Goal: Task Accomplishment & Management: Use online tool/utility

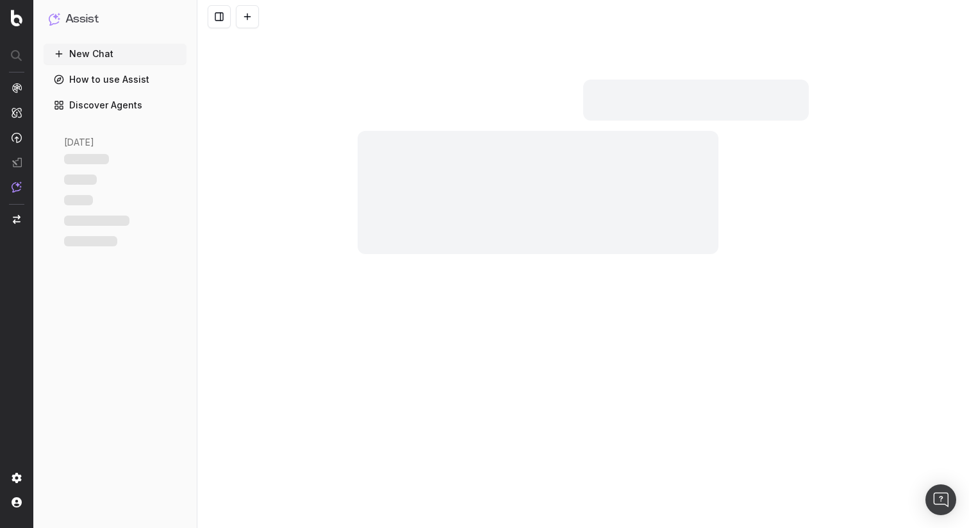
scroll to position [5990, 0]
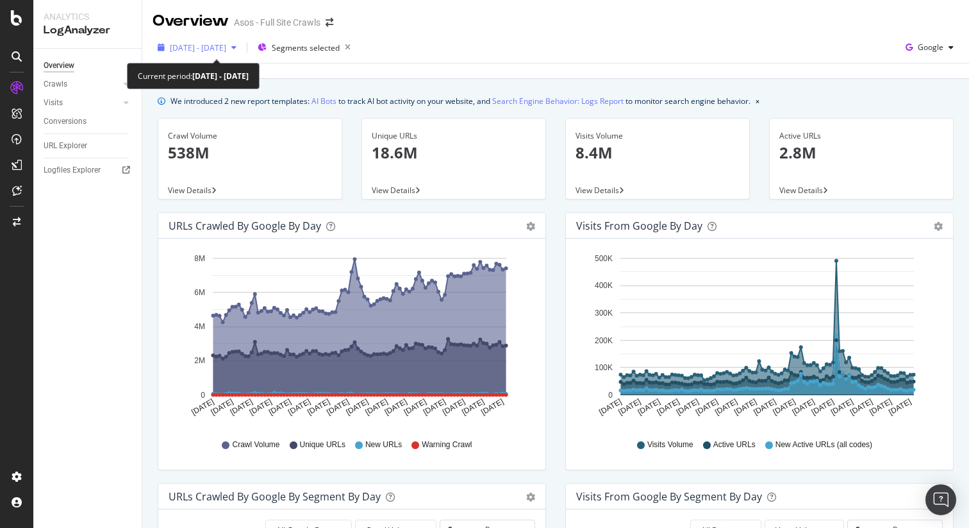
click at [226, 47] on span "2025 May. 16th - Aug. 15th" at bounding box center [198, 47] width 56 height 11
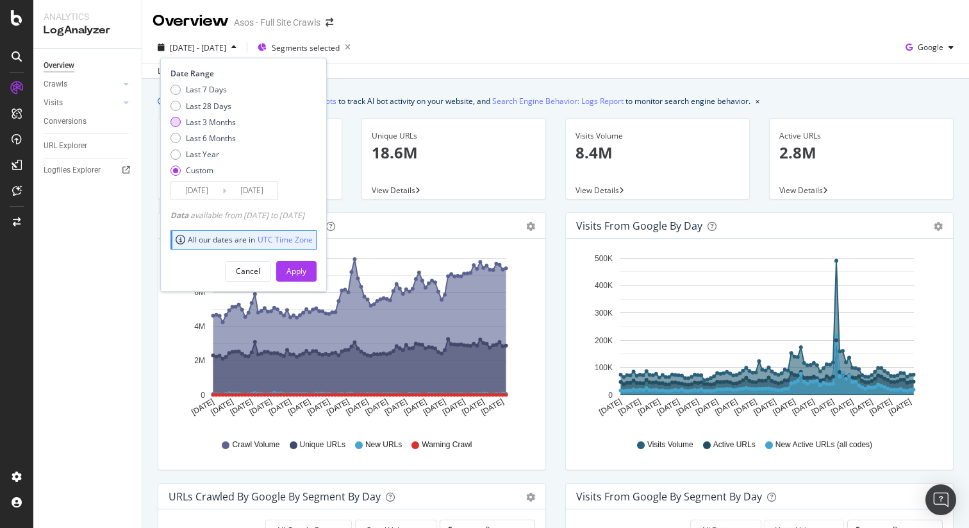
click at [218, 126] on div "Last 3 Months" at bounding box center [211, 122] width 50 height 11
type input "2025/05/25"
type input "2025/08/24"
click at [306, 270] on div "Apply" at bounding box center [297, 270] width 20 height 11
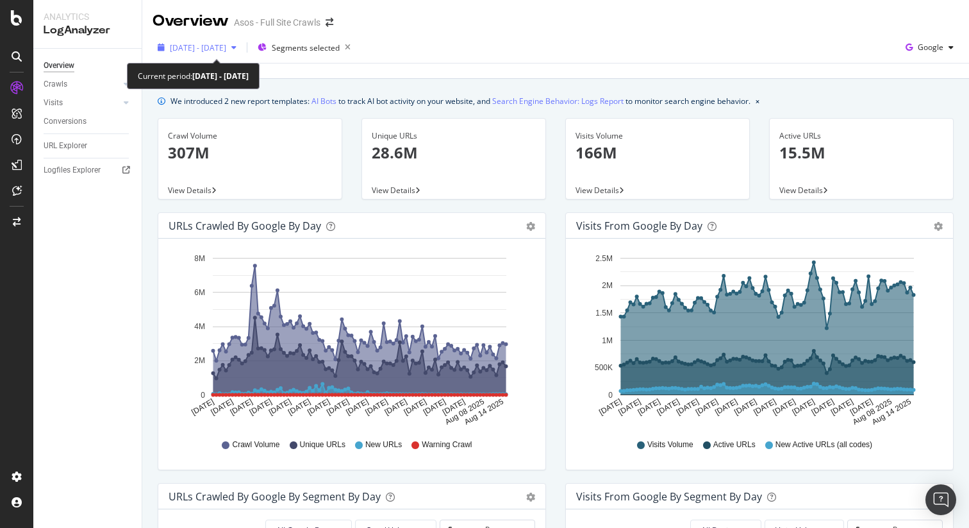
click at [220, 49] on span "2025 May. 16th - Aug. 15th" at bounding box center [198, 47] width 56 height 11
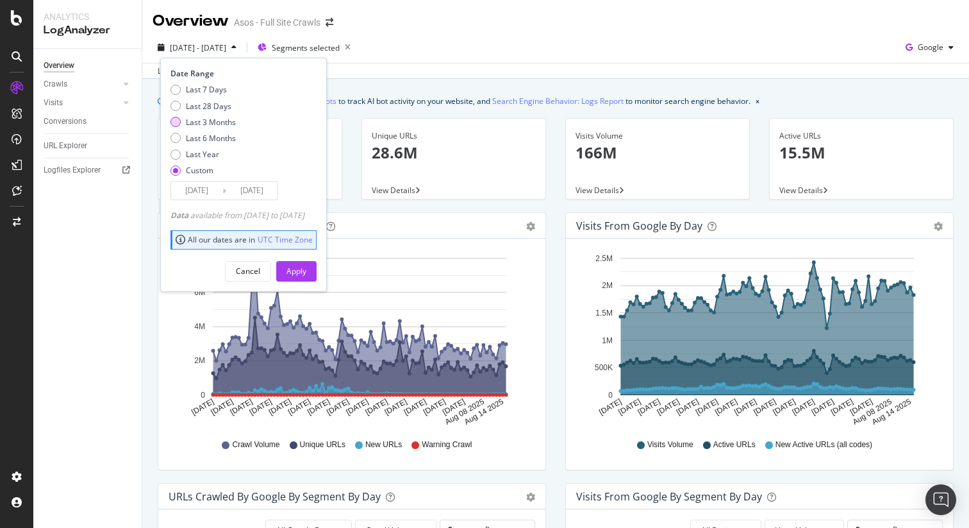
click at [217, 119] on div "Last 3 Months" at bounding box center [211, 122] width 50 height 11
type input "2025/05/25"
type input "2025/08/24"
click at [306, 270] on div "Apply" at bounding box center [297, 270] width 20 height 11
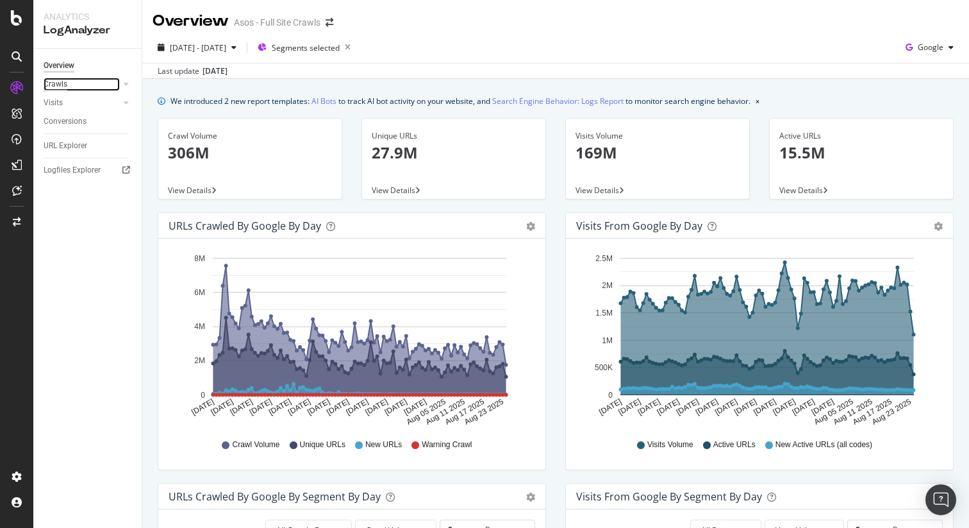
click at [62, 88] on div "Crawls" at bounding box center [56, 84] width 24 height 13
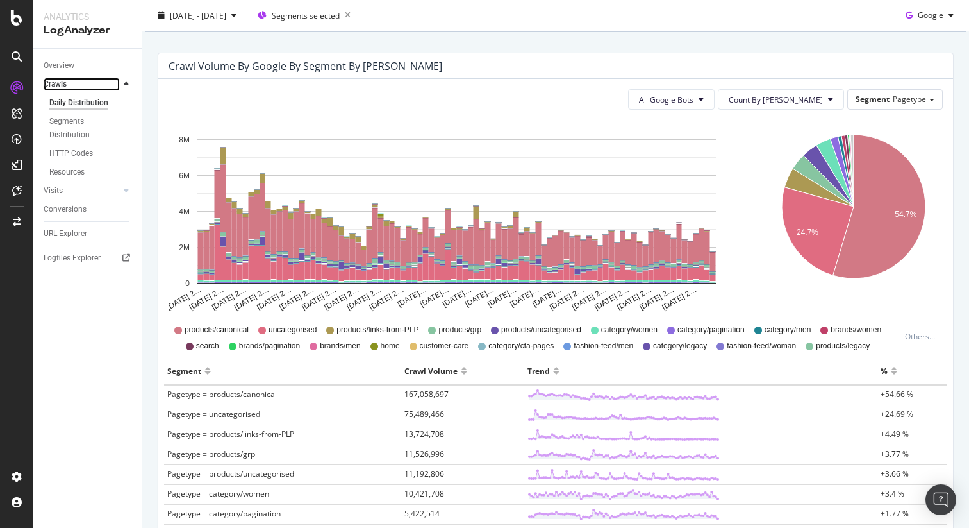
scroll to position [115, 0]
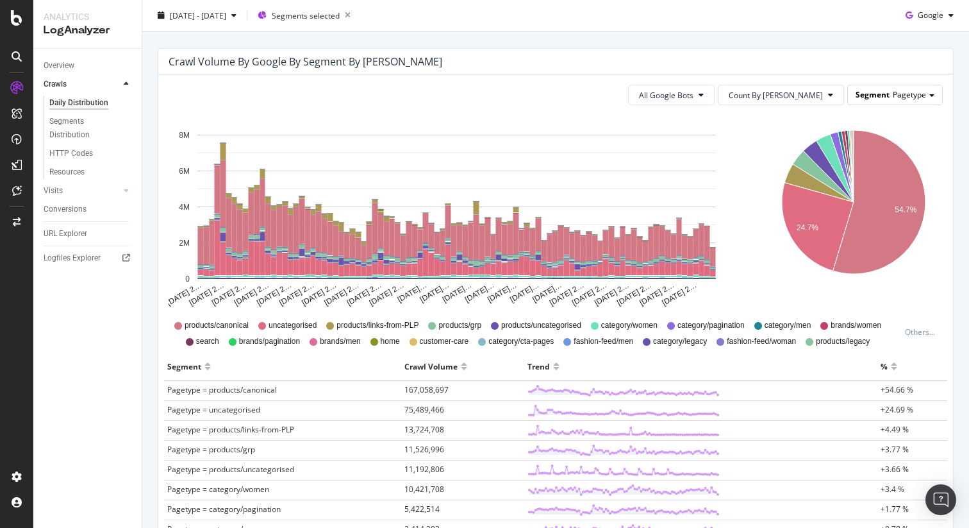
click at [919, 97] on span "Pagetype" at bounding box center [909, 94] width 33 height 11
